Goal: Information Seeking & Learning: Learn about a topic

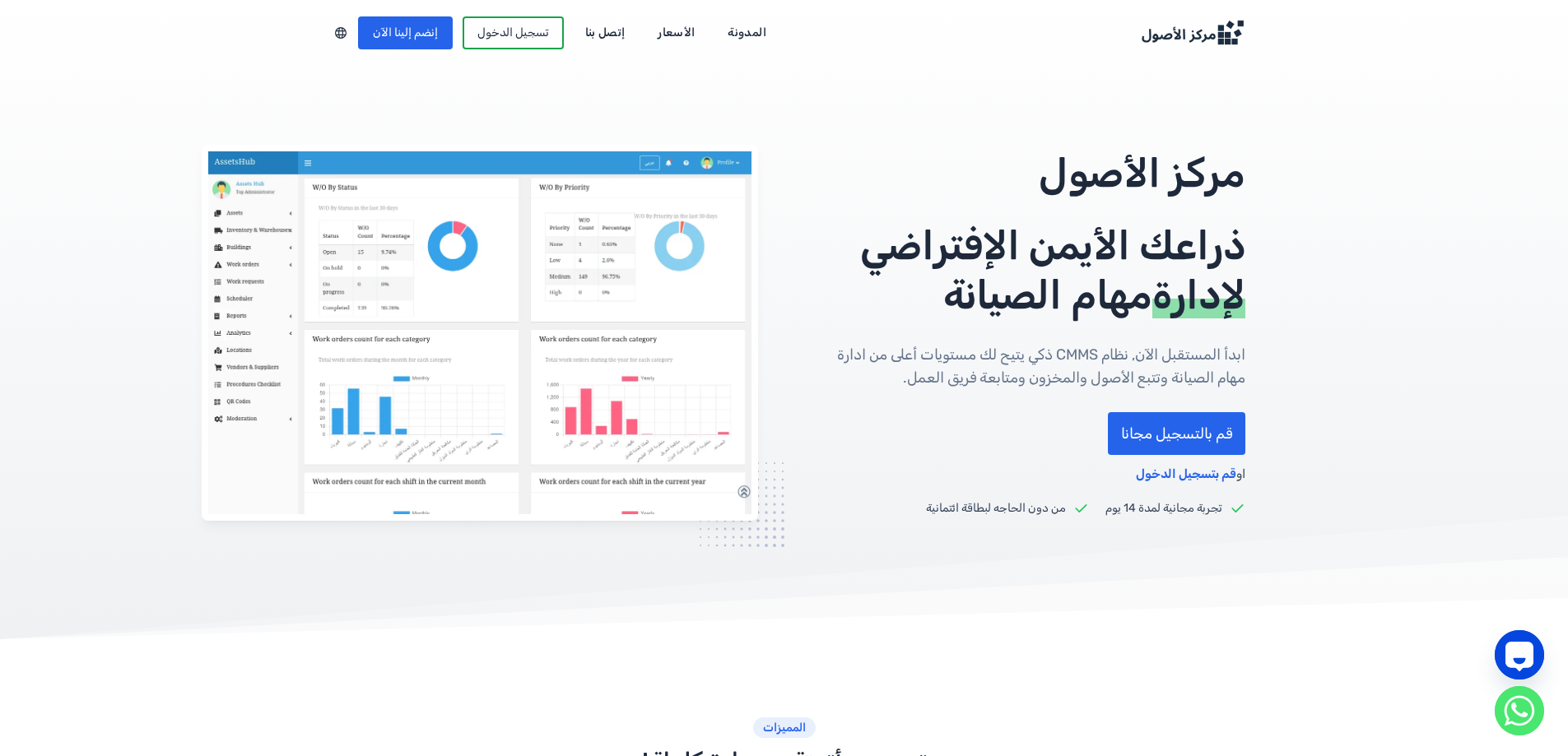
click at [666, 35] on link "الأسعار" at bounding box center [676, 33] width 60 height 27
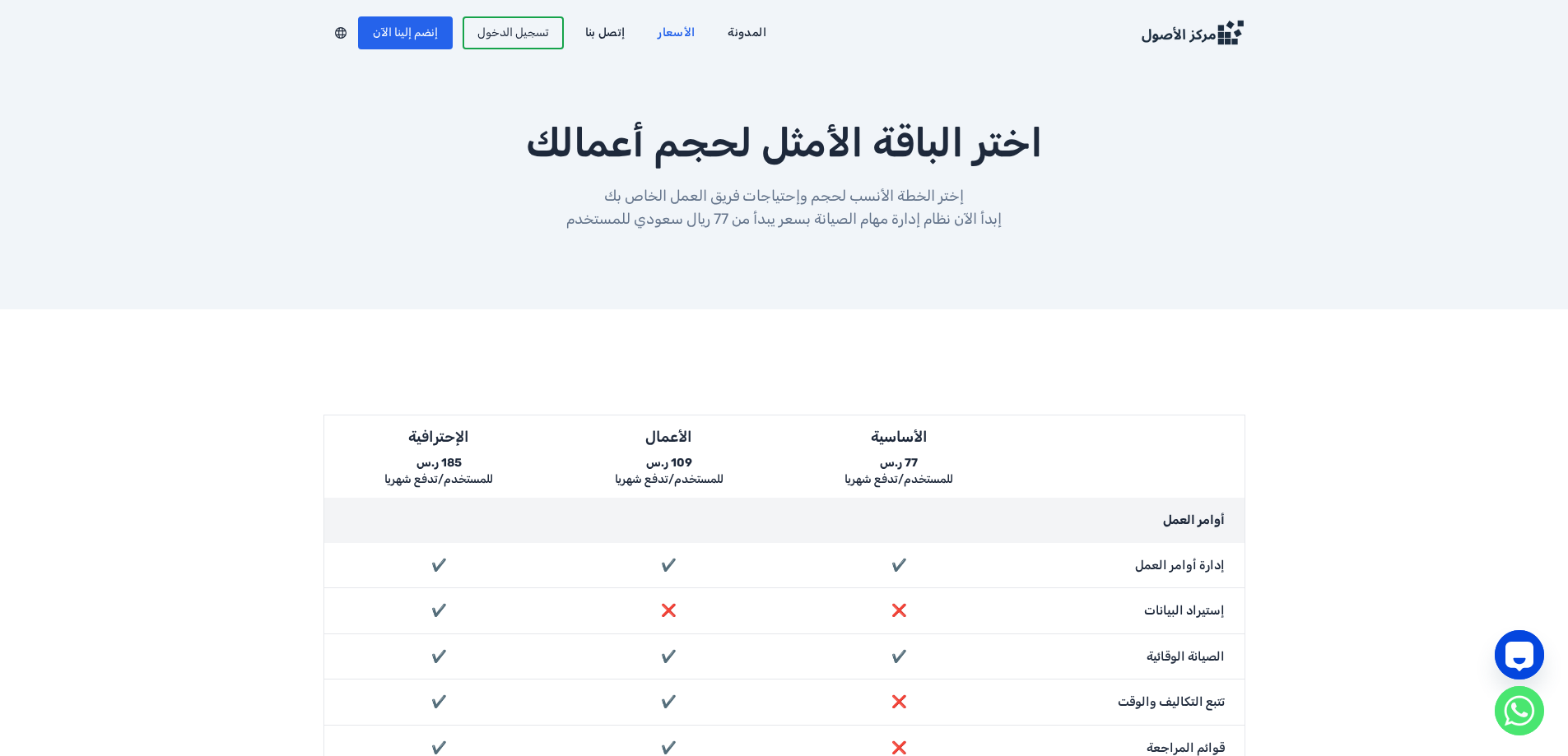
click at [1187, 38] on img at bounding box center [1192, 33] width 106 height 27
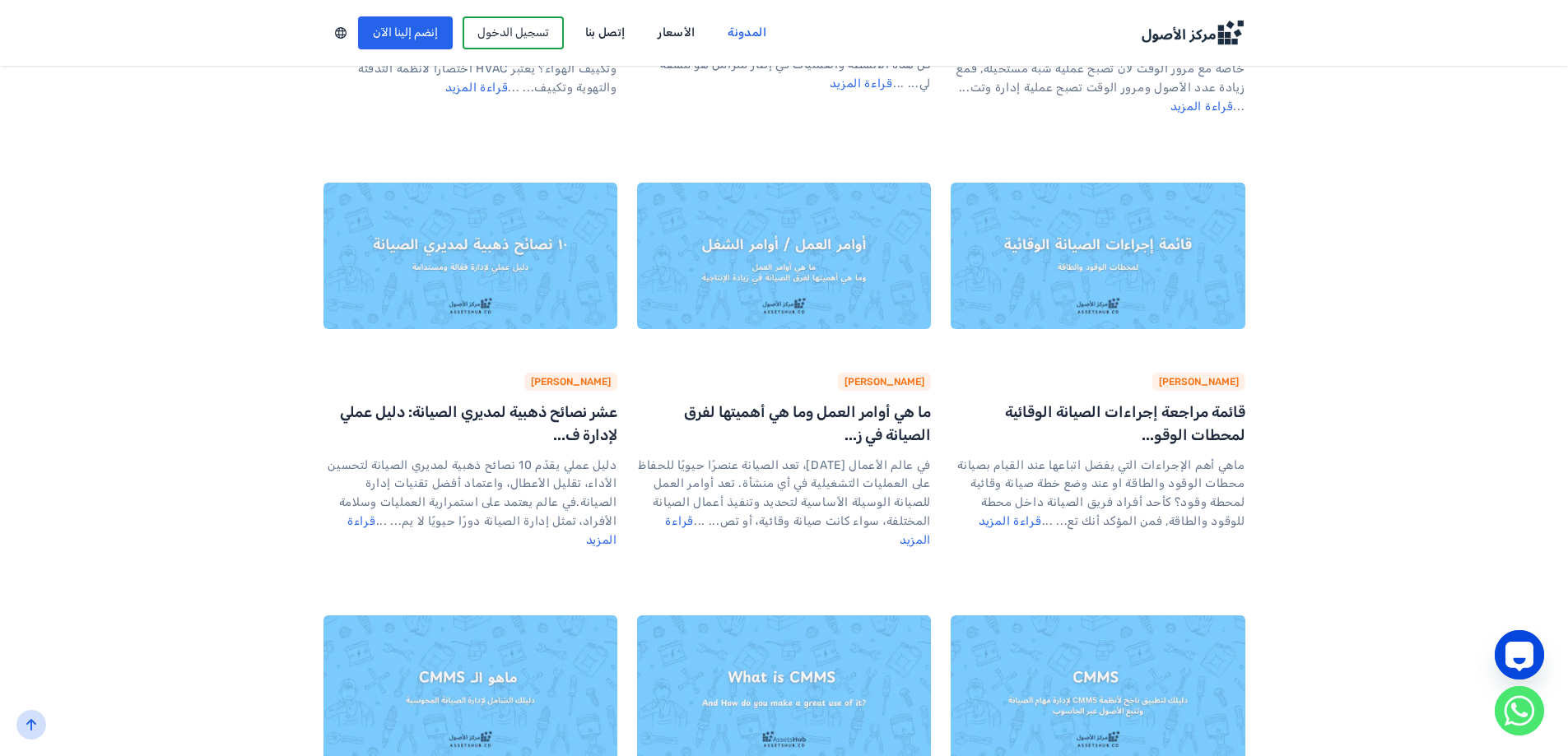
scroll to position [3292, 0]
